Goal: Obtain resource: Download file/media

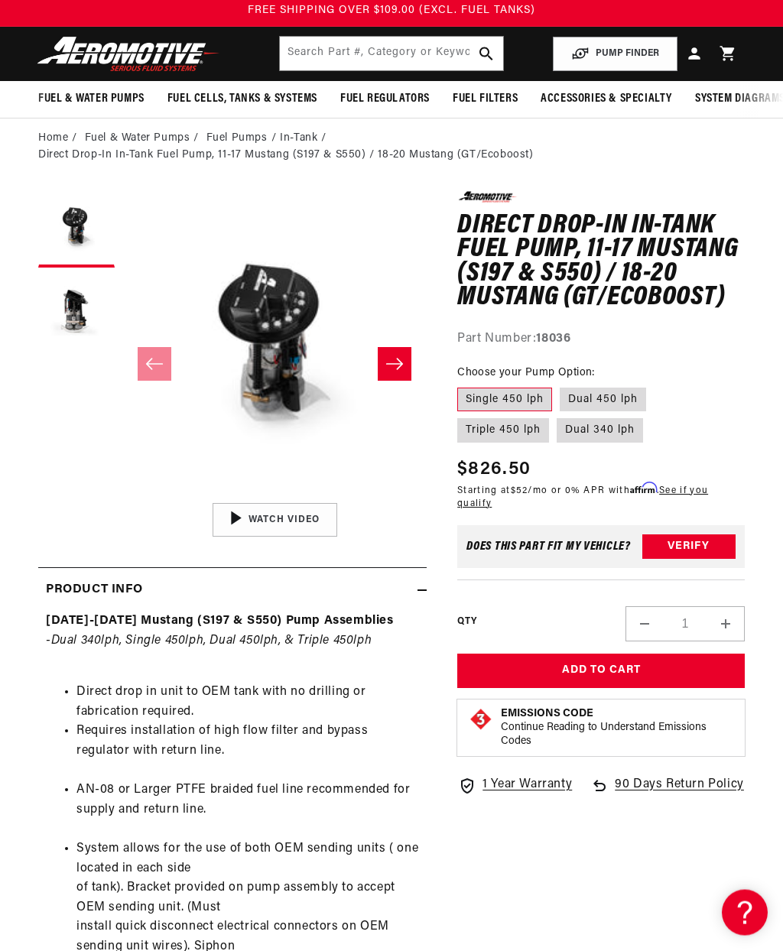
scroll to position [39, 0]
click at [402, 362] on icon "Slide right" at bounding box center [394, 363] width 18 height 15
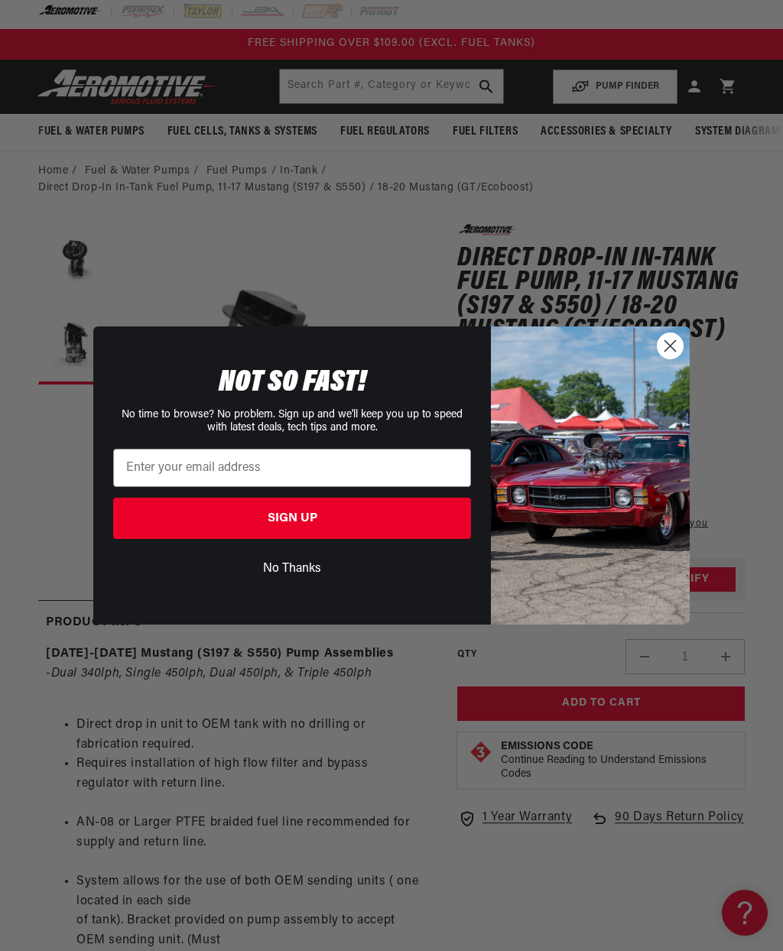
scroll to position [0, 0]
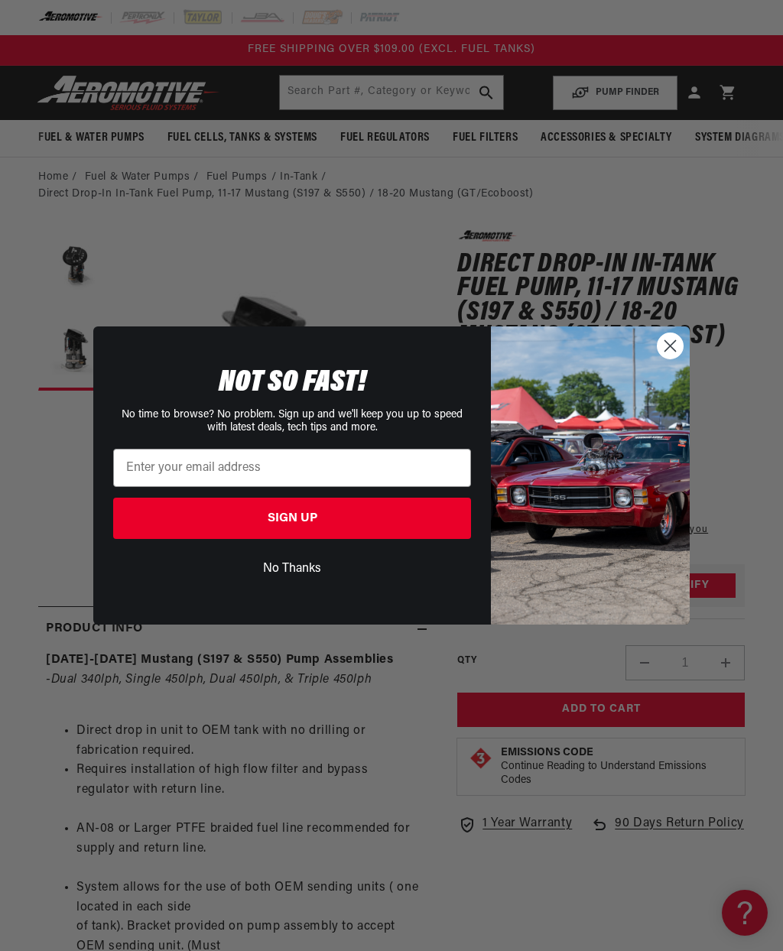
click at [678, 349] on circle "Close dialog" at bounding box center [670, 345] width 25 height 25
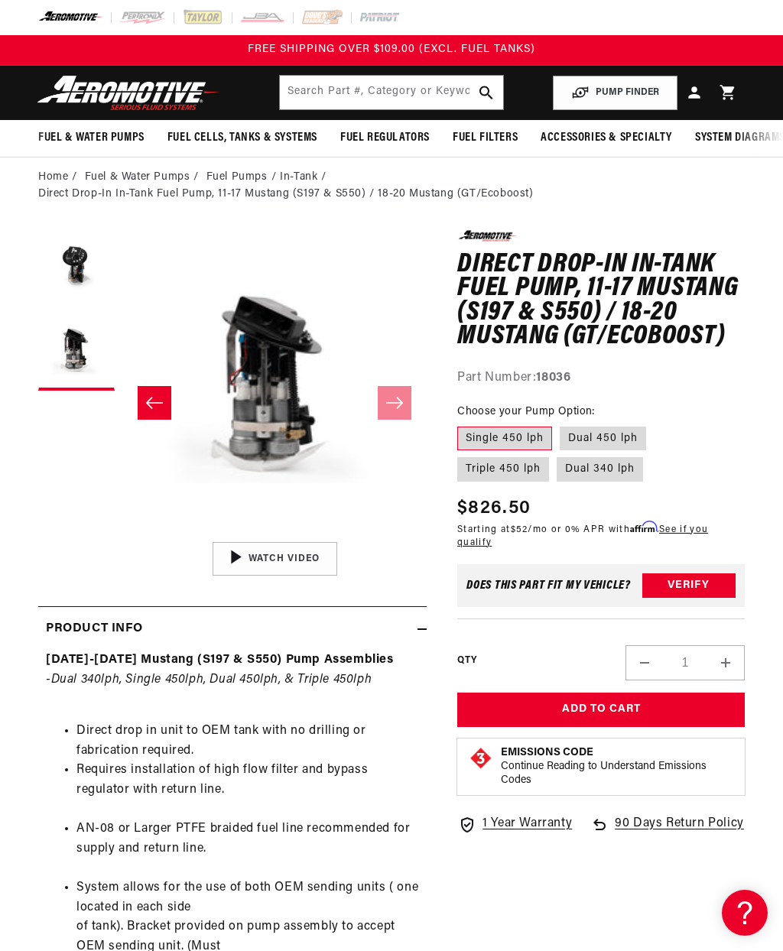
click at [156, 410] on icon "Slide left" at bounding box center [154, 402] width 18 height 15
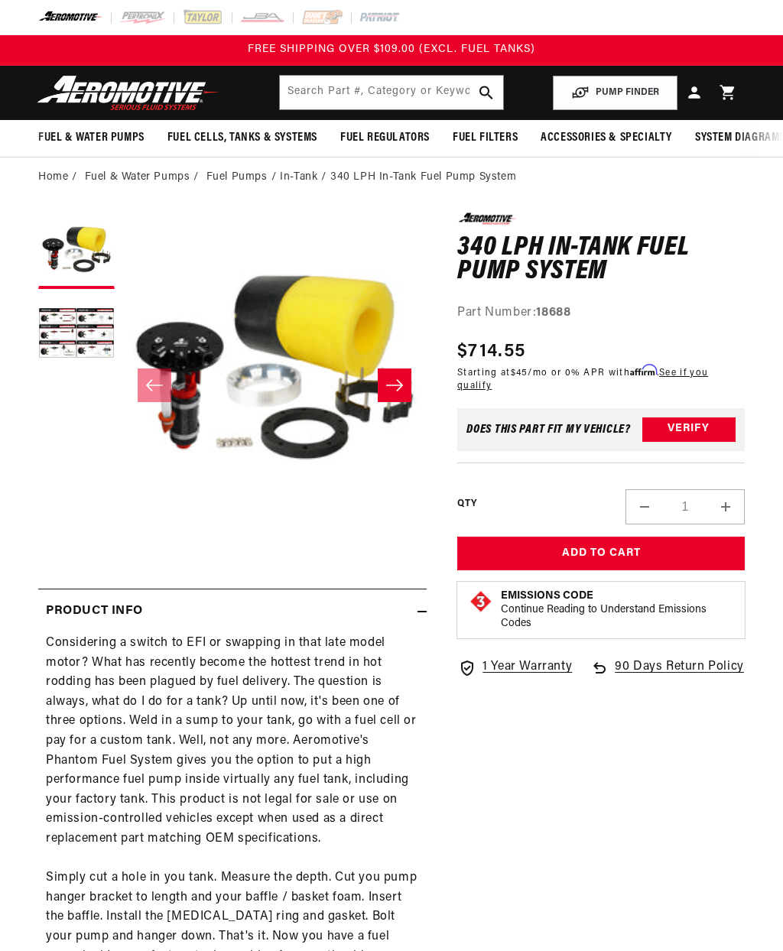
click at [70, 327] on button "Load image 2 in gallery view" at bounding box center [76, 335] width 76 height 76
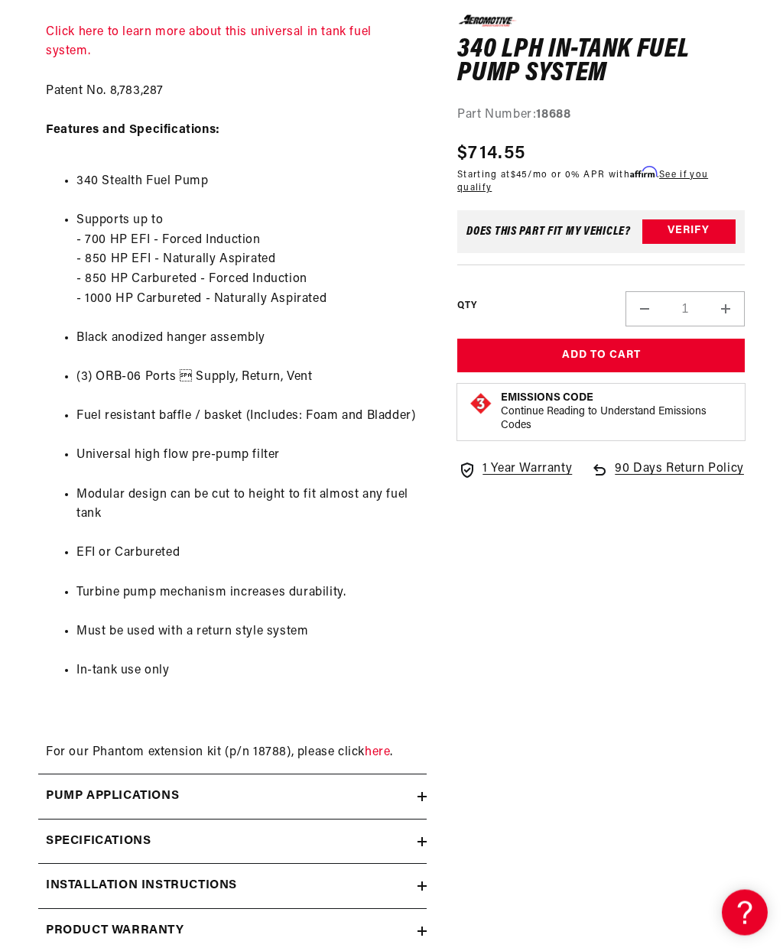
scroll to position [1198, 0]
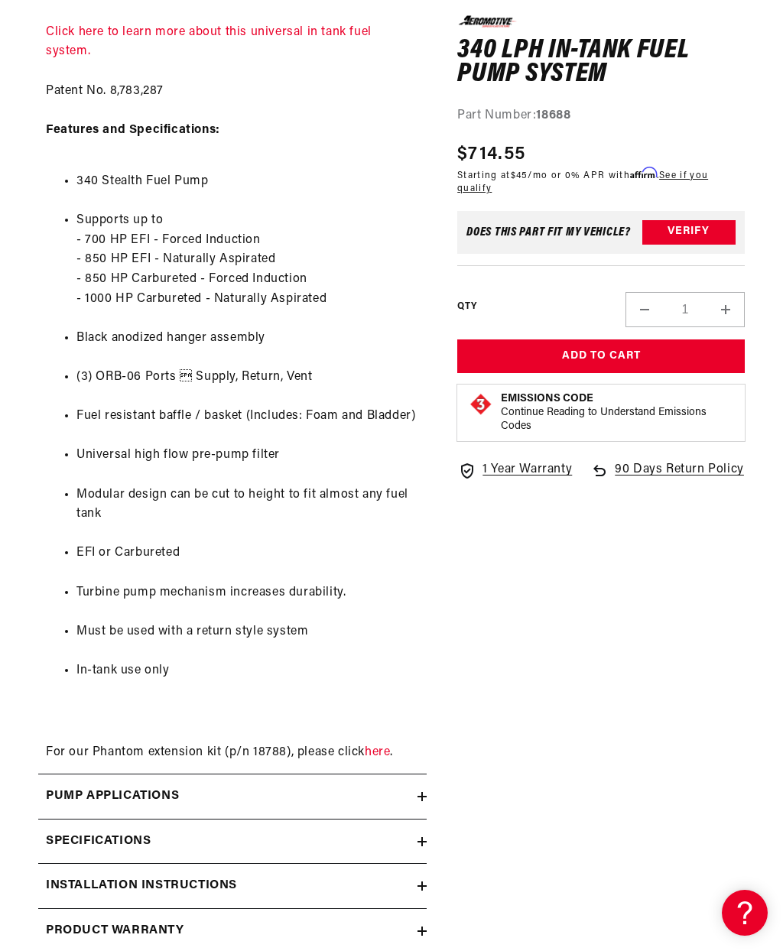
click at [426, 792] on icon at bounding box center [422, 796] width 9 height 9
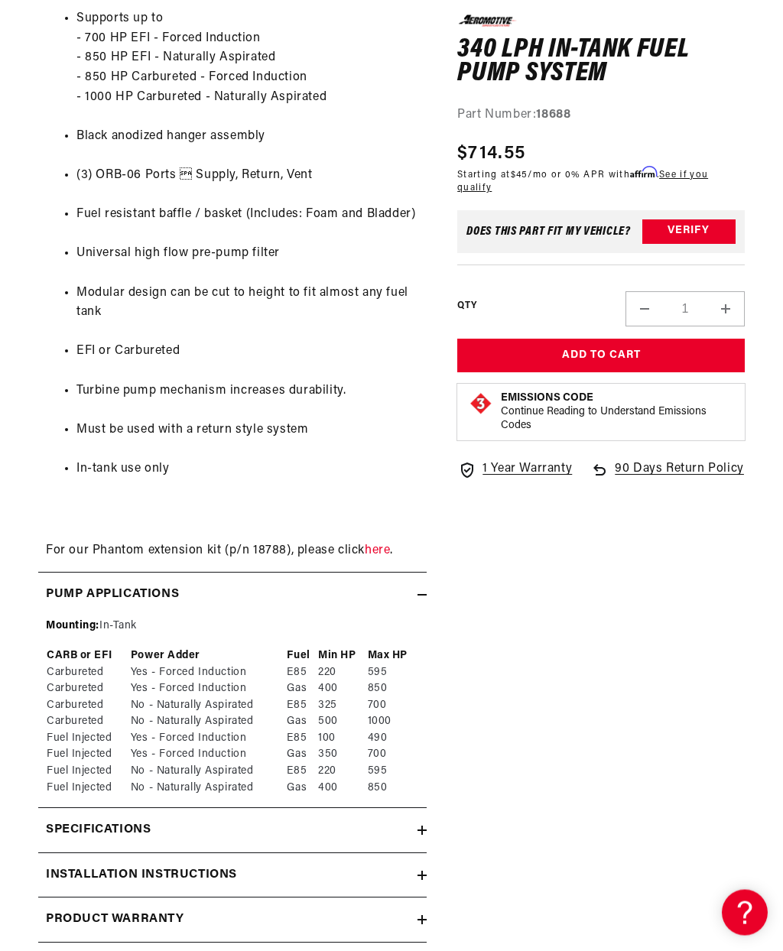
scroll to position [1407, 0]
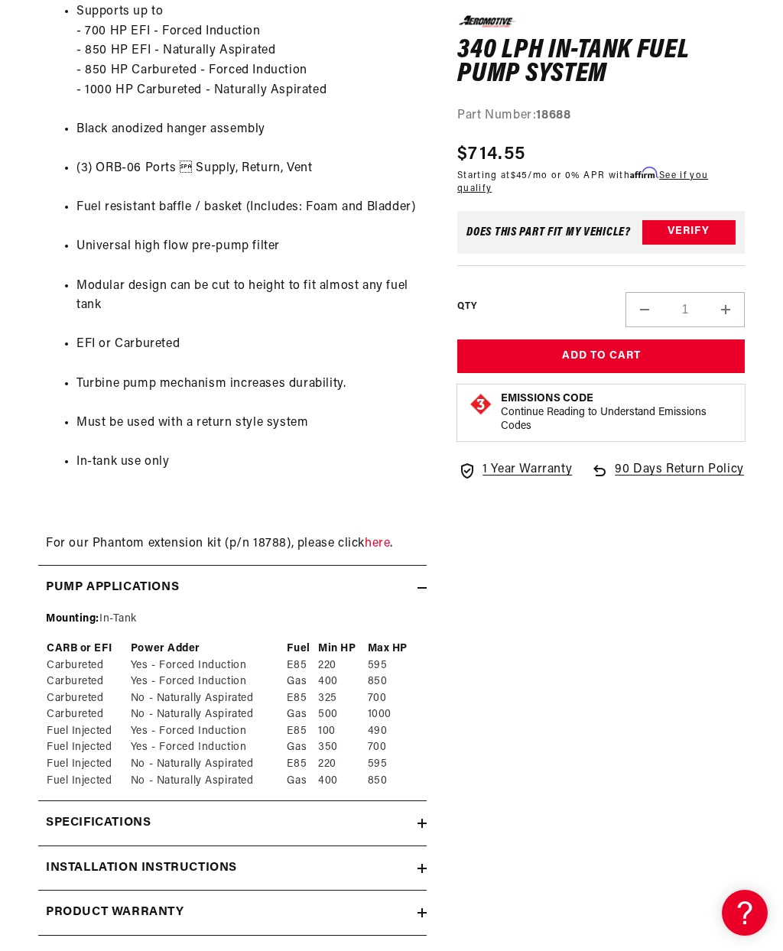
click at [417, 814] on div "Specifications" at bounding box center [227, 824] width 379 height 20
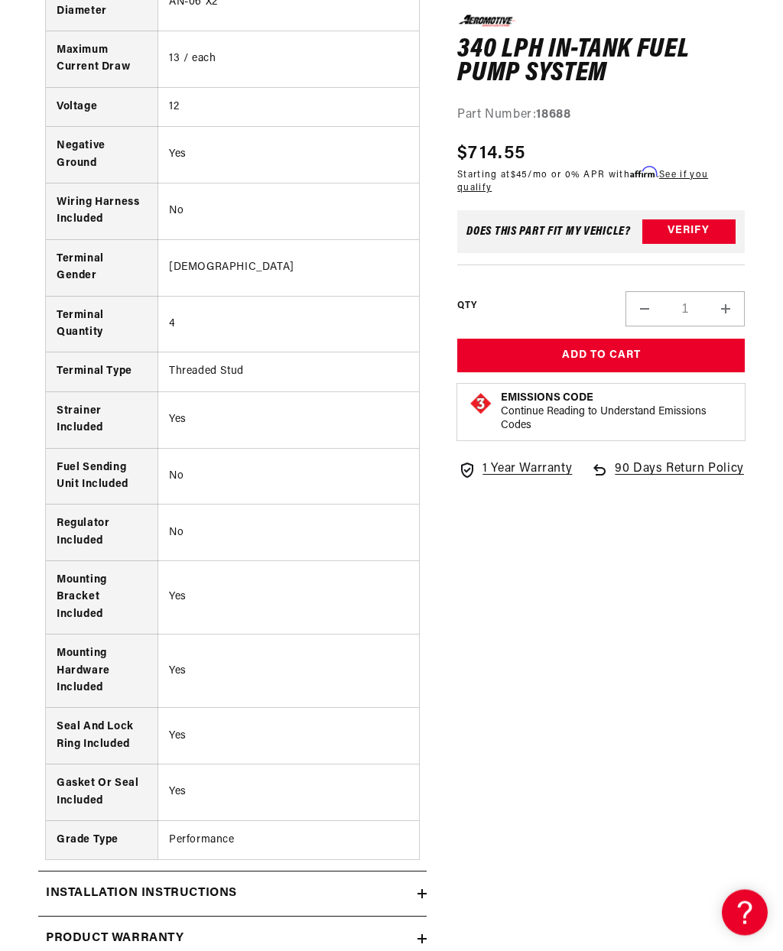
scroll to position [2847, 0]
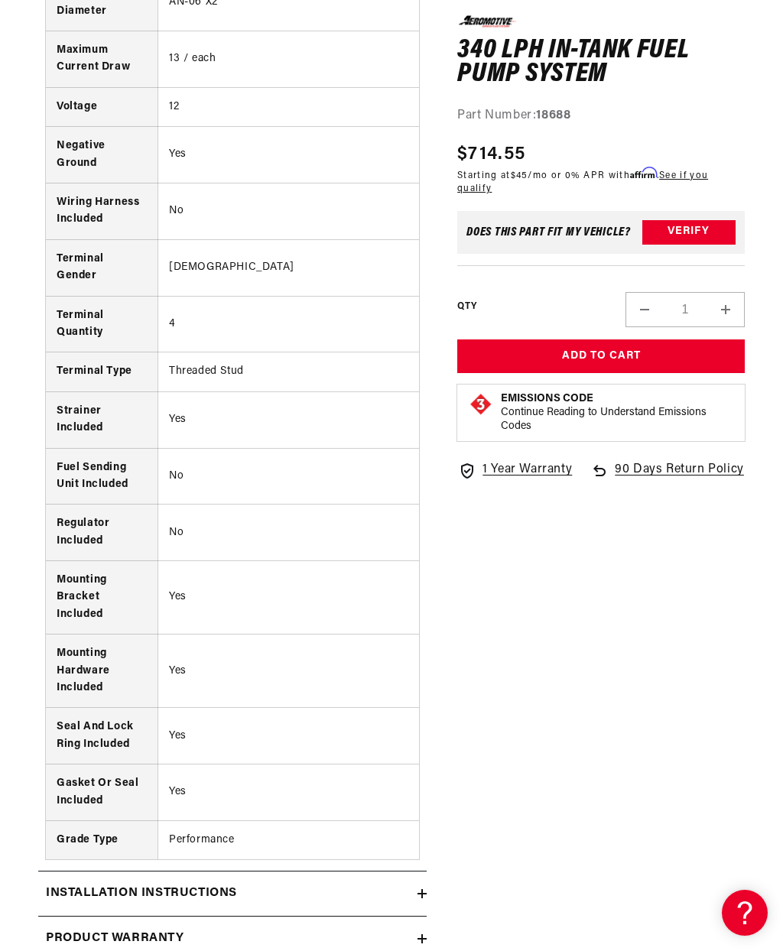
click at [424, 889] on icon at bounding box center [422, 893] width 9 height 9
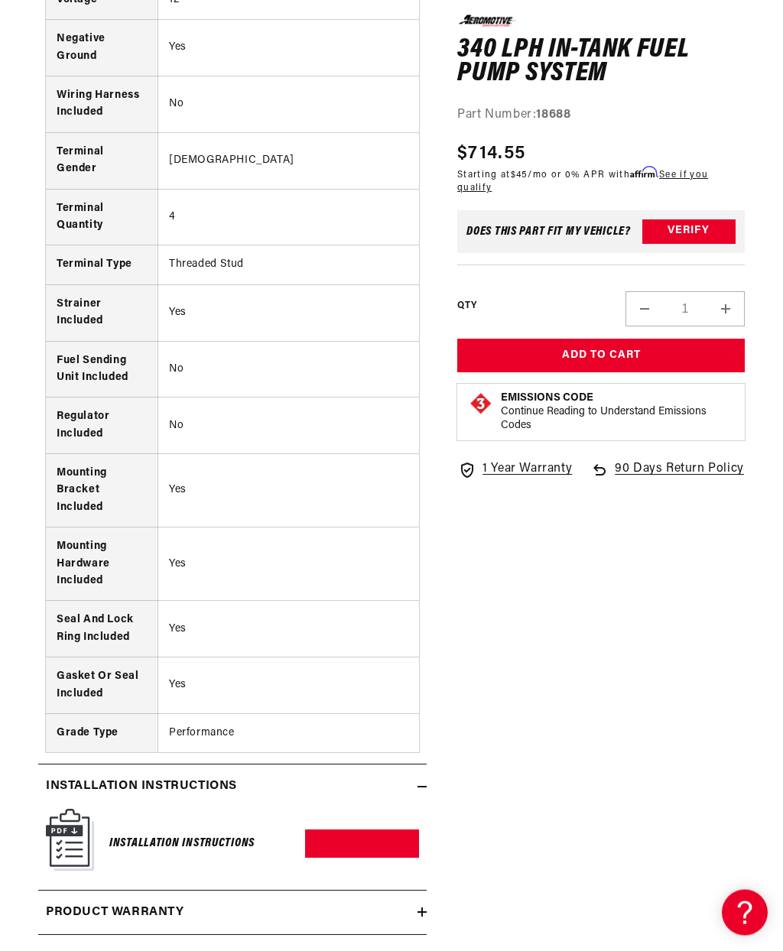
scroll to position [2963, 0]
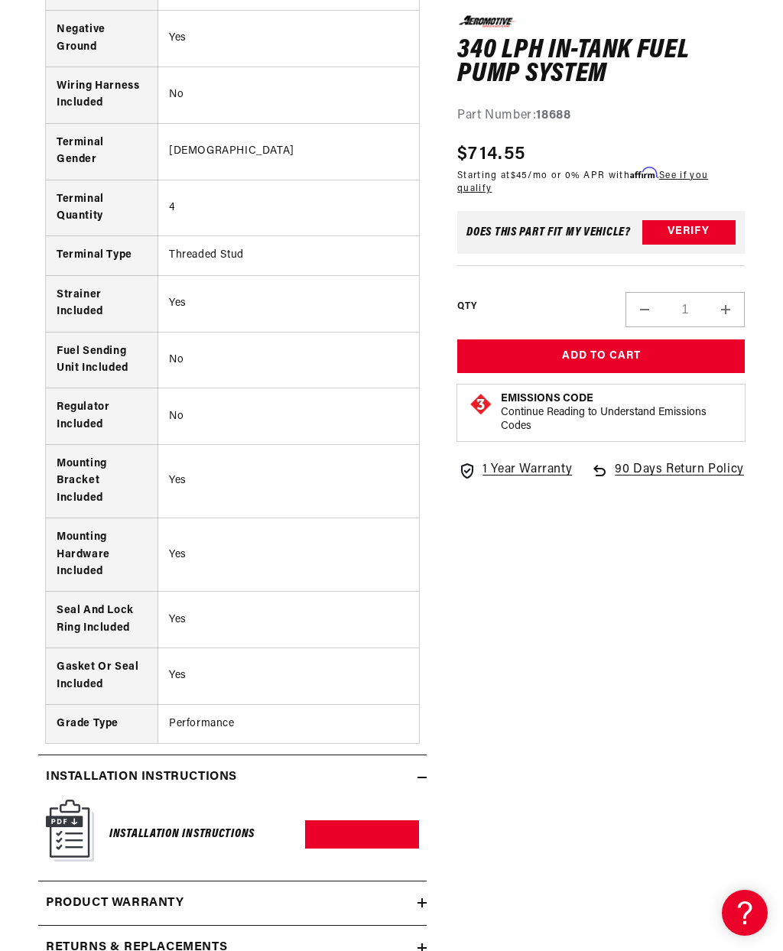
click at [80, 800] on img at bounding box center [70, 831] width 48 height 62
click at [93, 800] on img at bounding box center [70, 831] width 48 height 62
click at [98, 800] on div "Installation Instructions Download PDF" at bounding box center [232, 835] width 373 height 70
click at [359, 821] on link "Download PDF" at bounding box center [362, 835] width 114 height 28
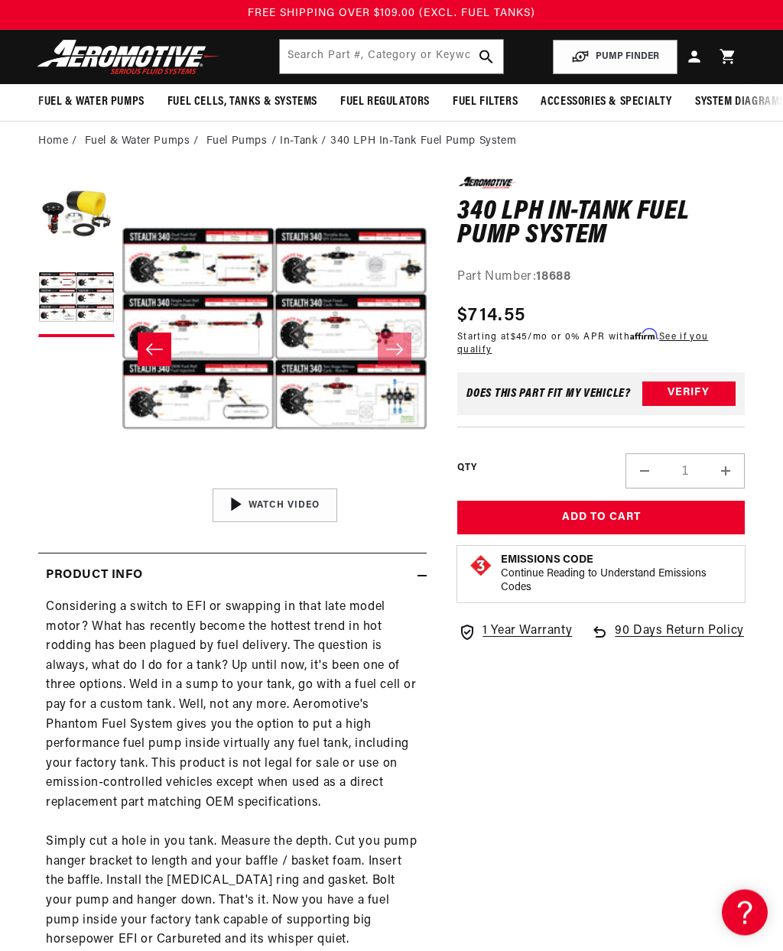
scroll to position [0, 0]
